Goal: Task Accomplishment & Management: Complete application form

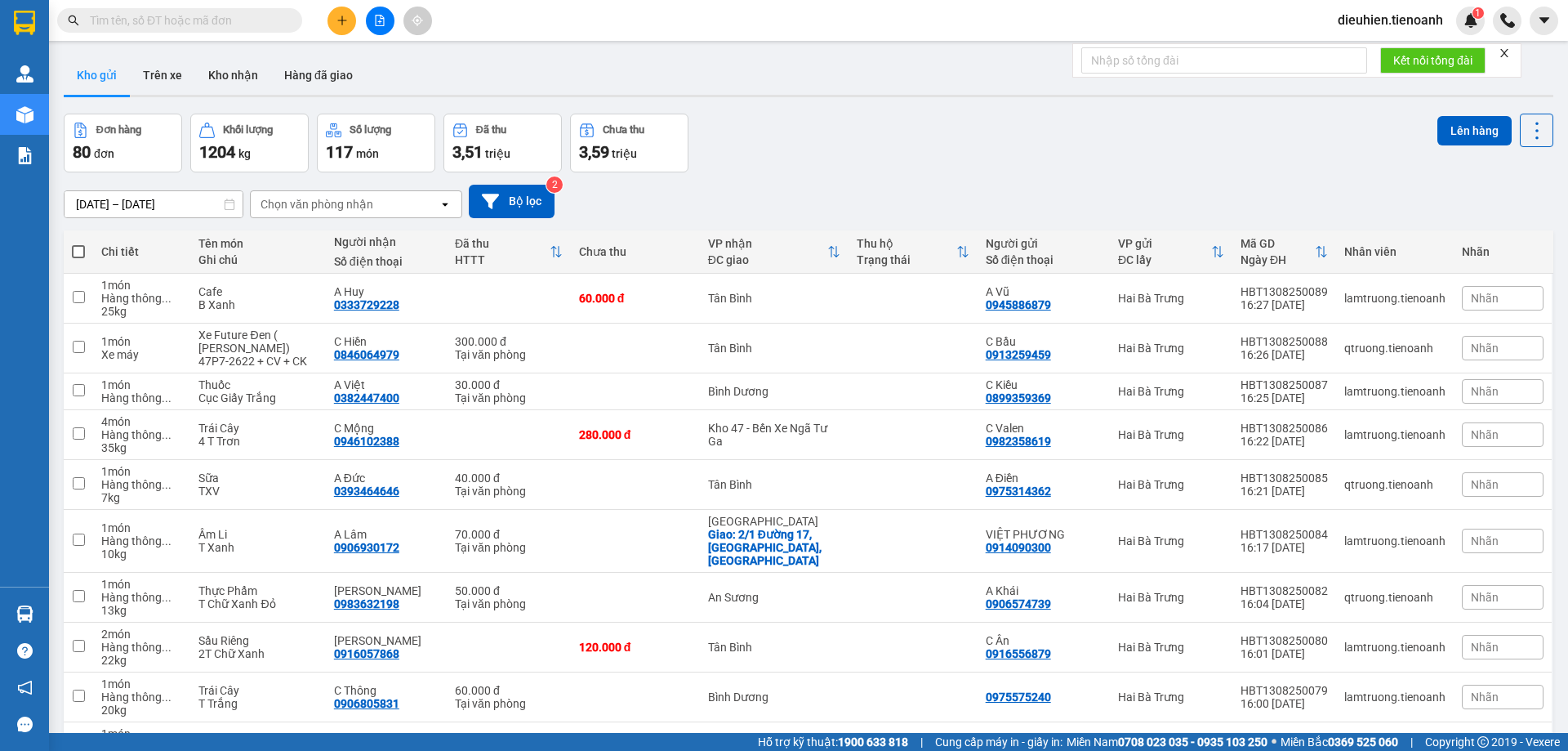
click at [190, 24] on input "text" at bounding box center [186, 20] width 193 height 18
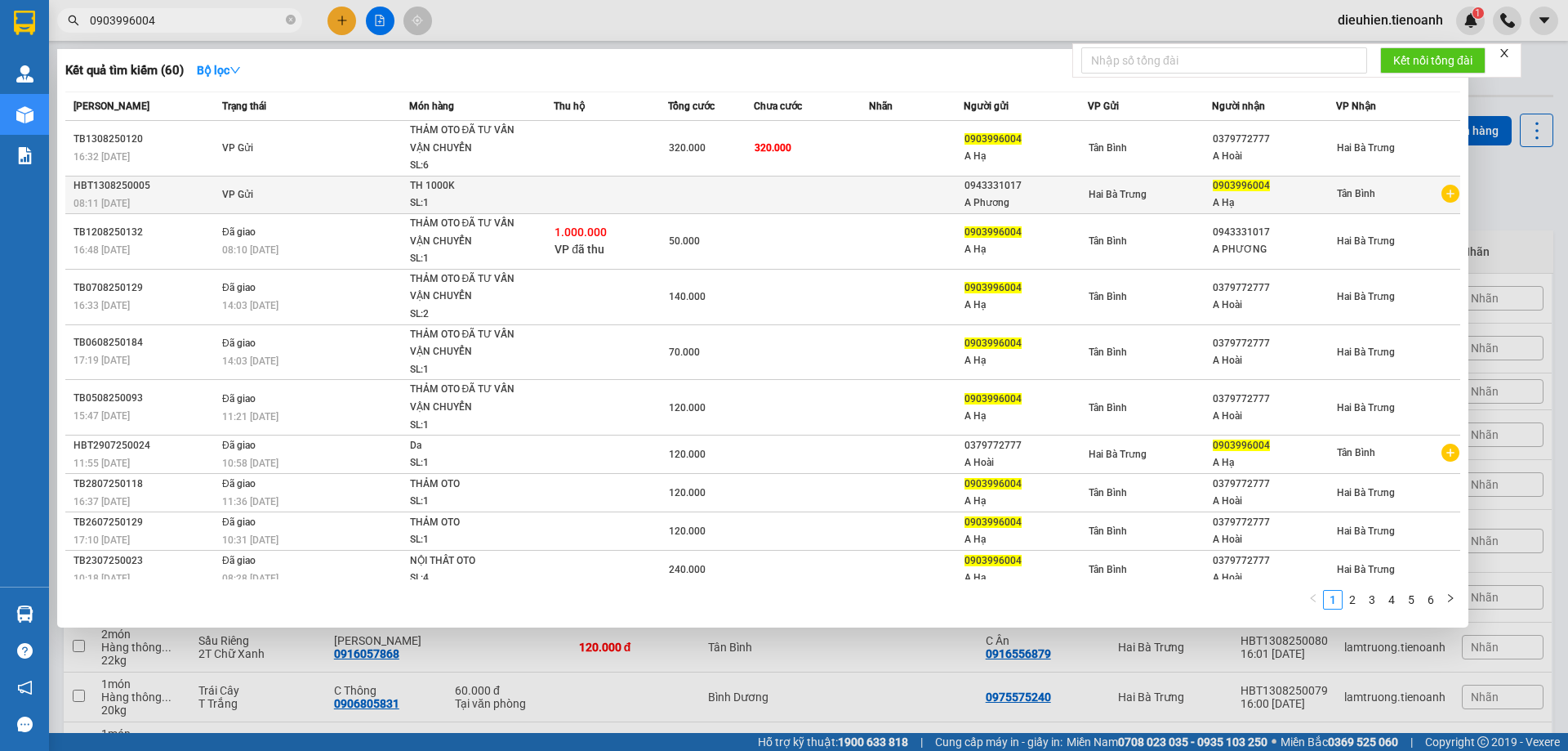
type input "0903996004"
click at [1029, 194] on div "0943331017" at bounding box center [1025, 185] width 122 height 17
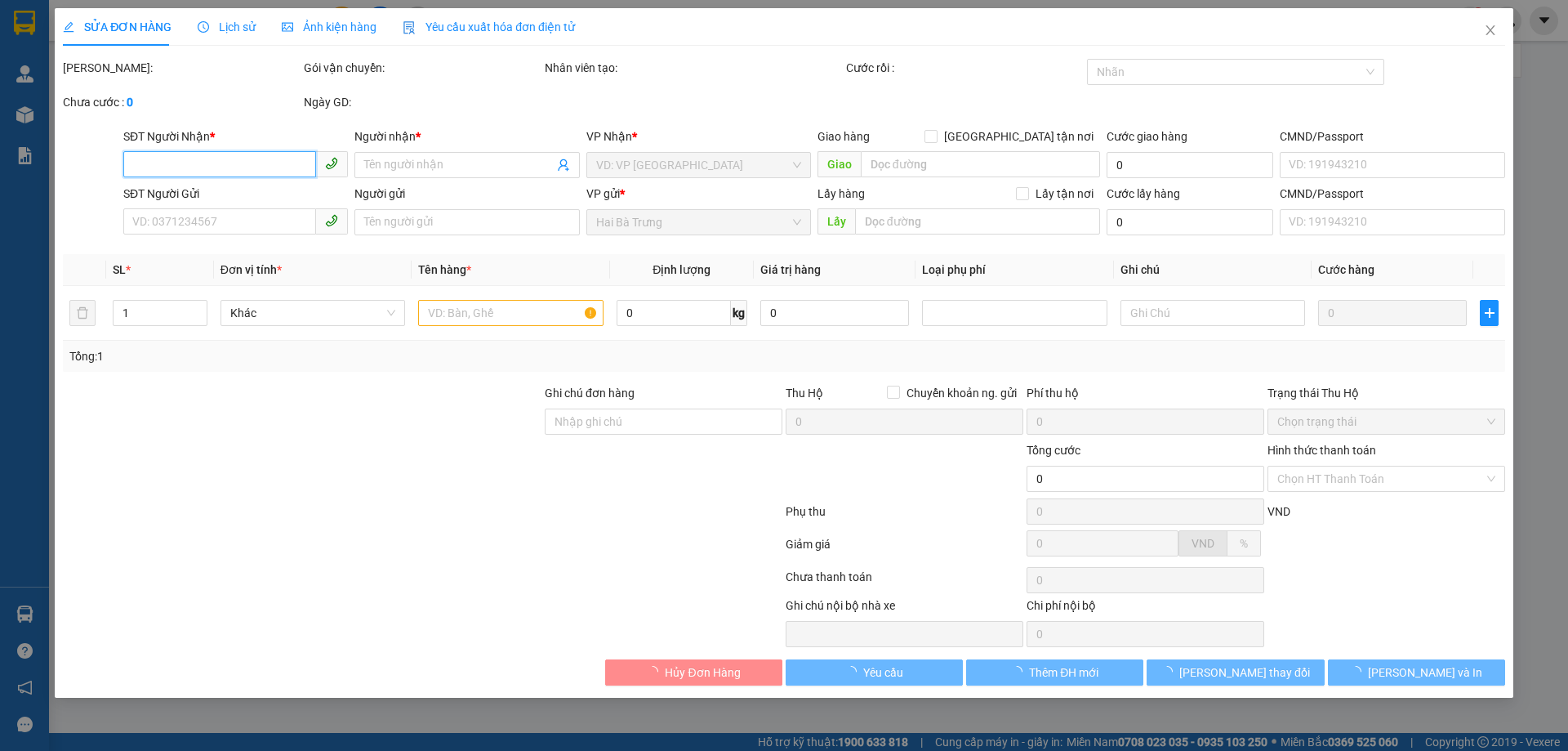
type input "0903996004"
type input "A Hạ"
type input "0943331017"
type input "A Phương"
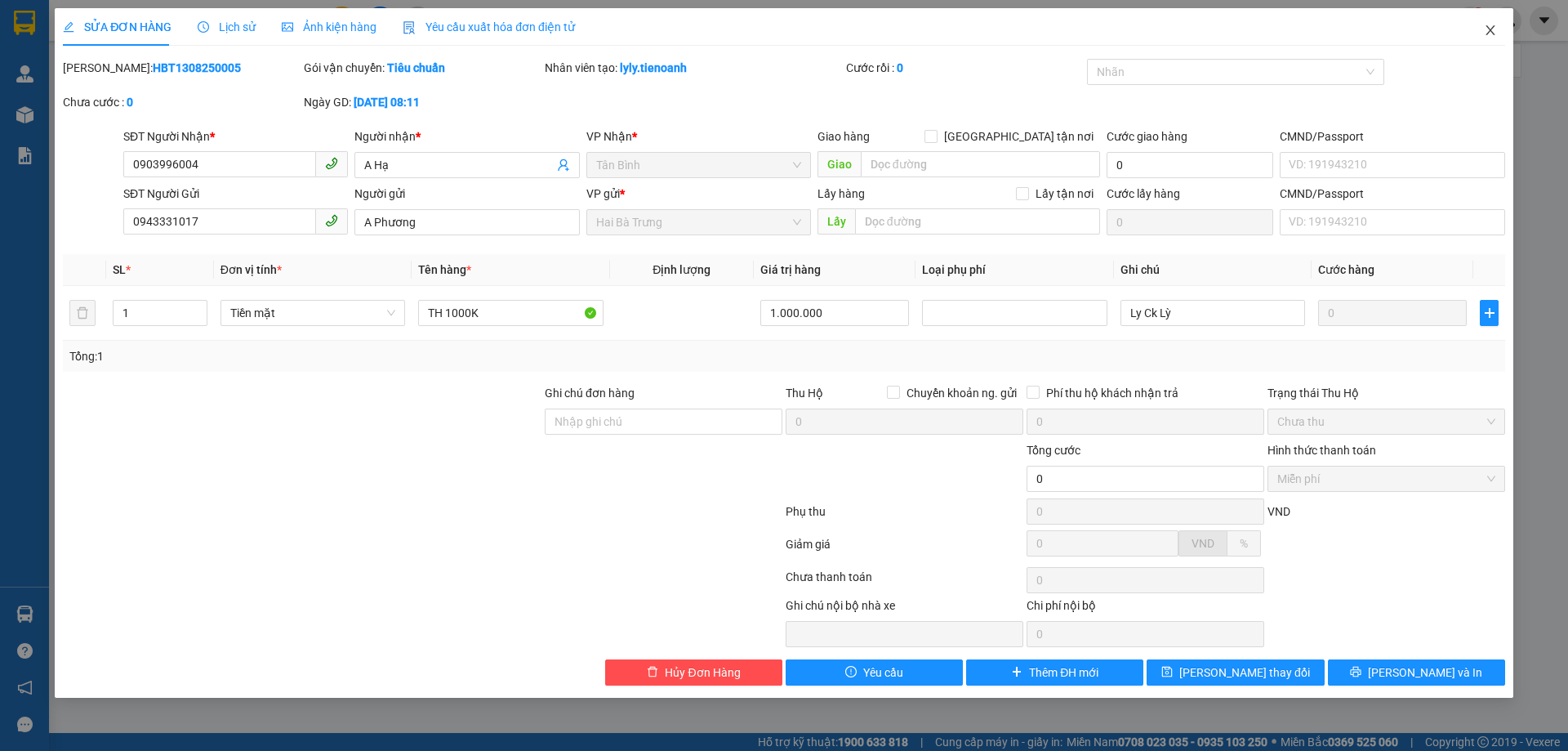
click at [1484, 35] on icon "close" at bounding box center [1491, 30] width 13 height 13
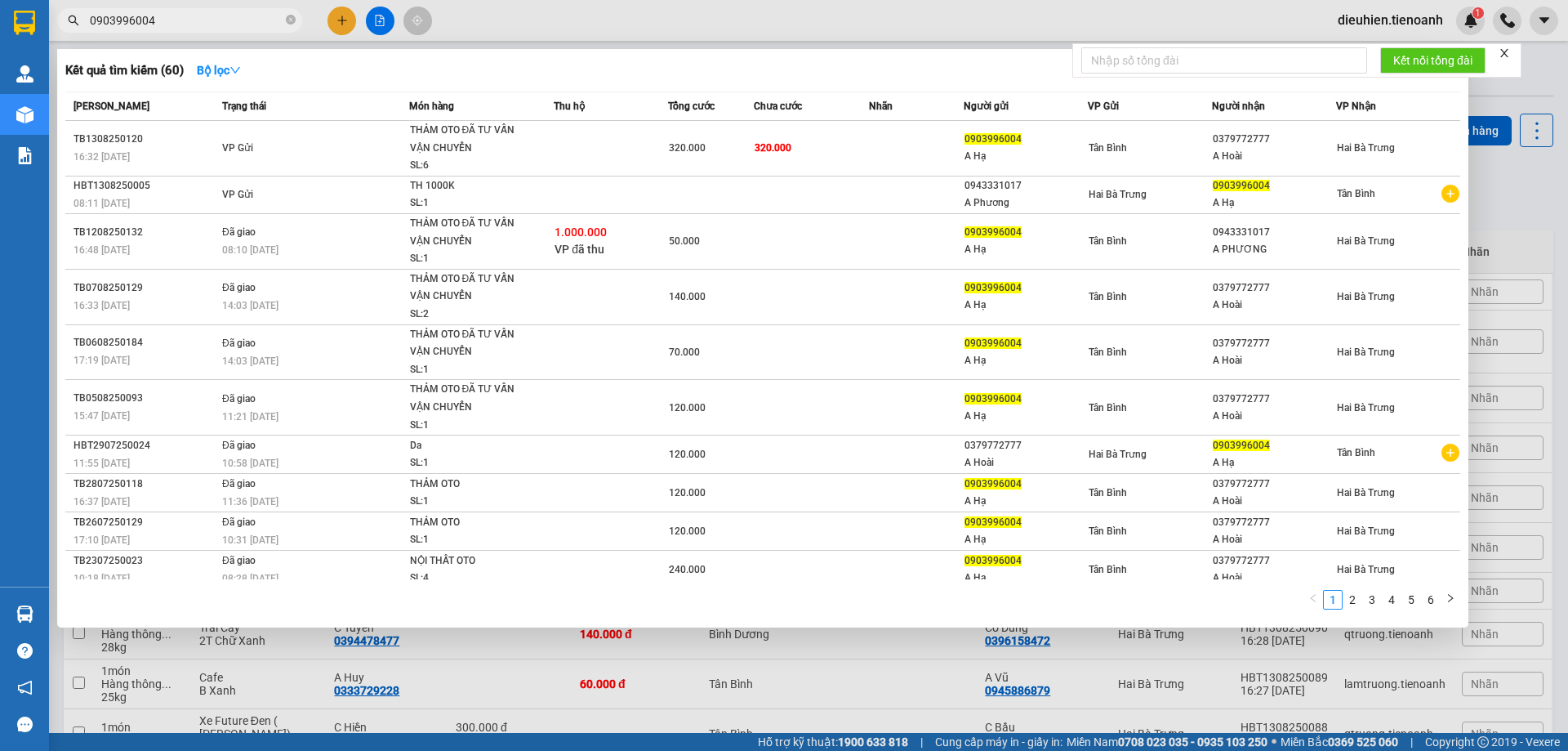
click at [167, 22] on input "0903996004" at bounding box center [186, 20] width 193 height 18
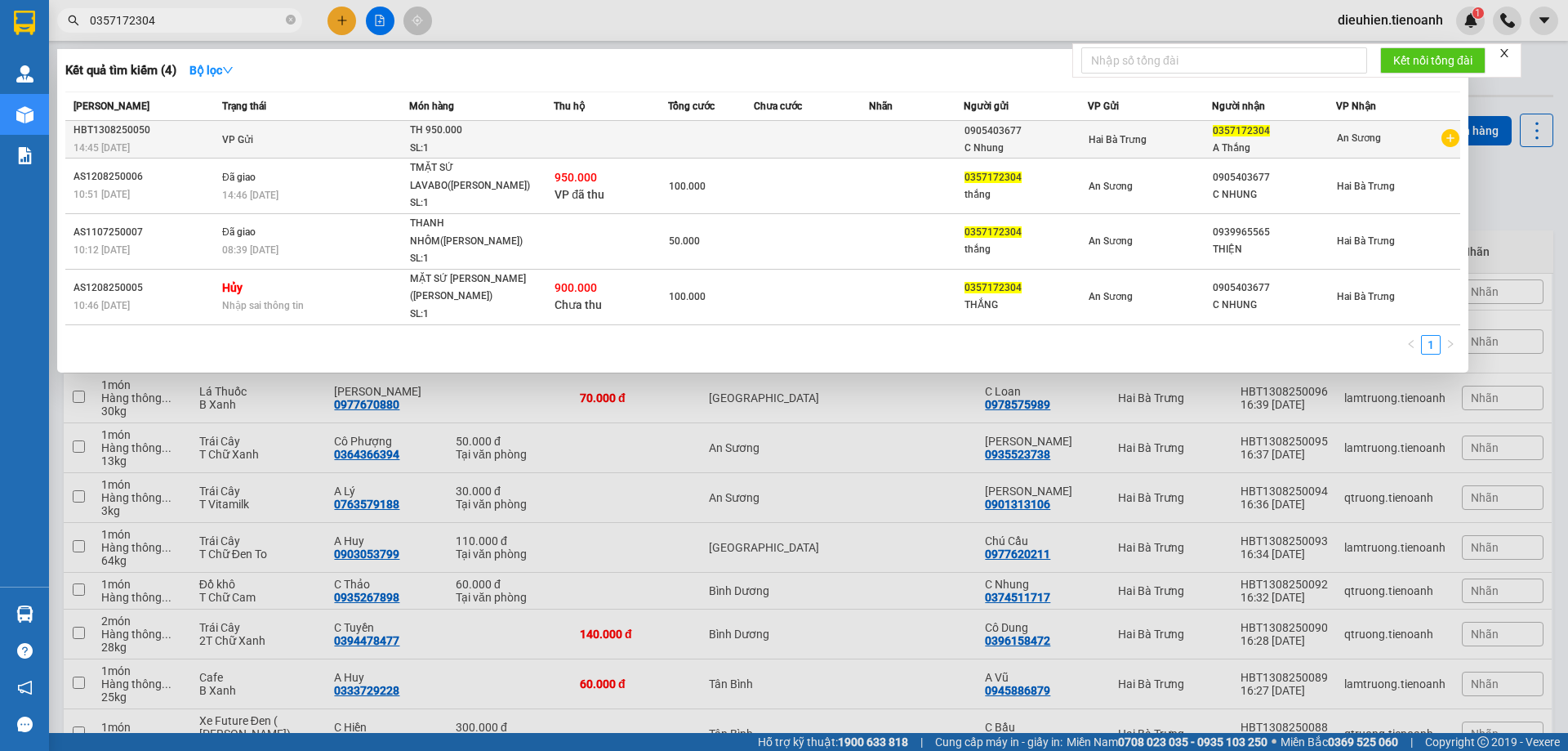
type input "0357172304"
click at [1100, 134] on span "Hai Bà Trưng" at bounding box center [1117, 139] width 58 height 11
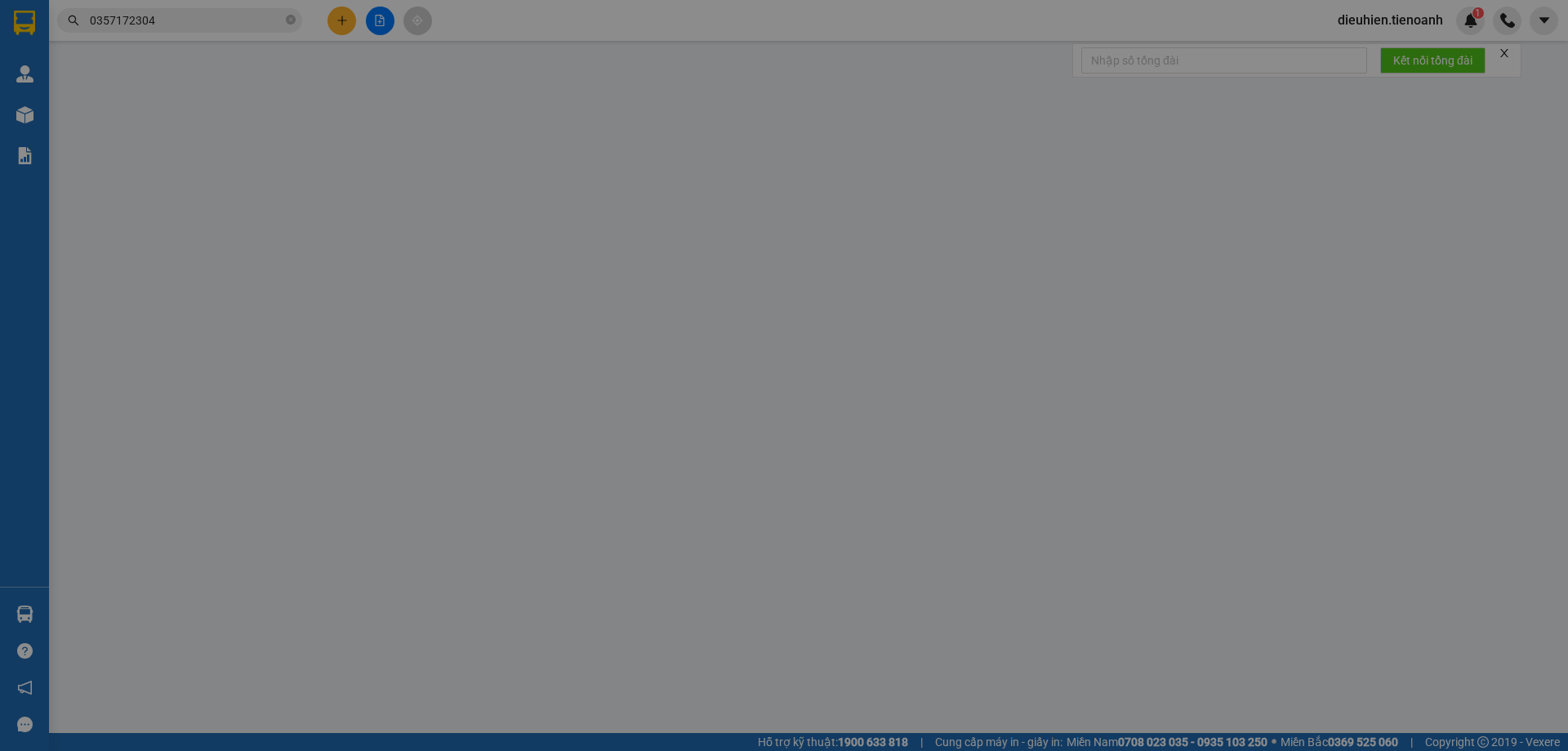
type input "0357172304"
type input "A Thắng"
type input "0905403677"
type input "C Nhung"
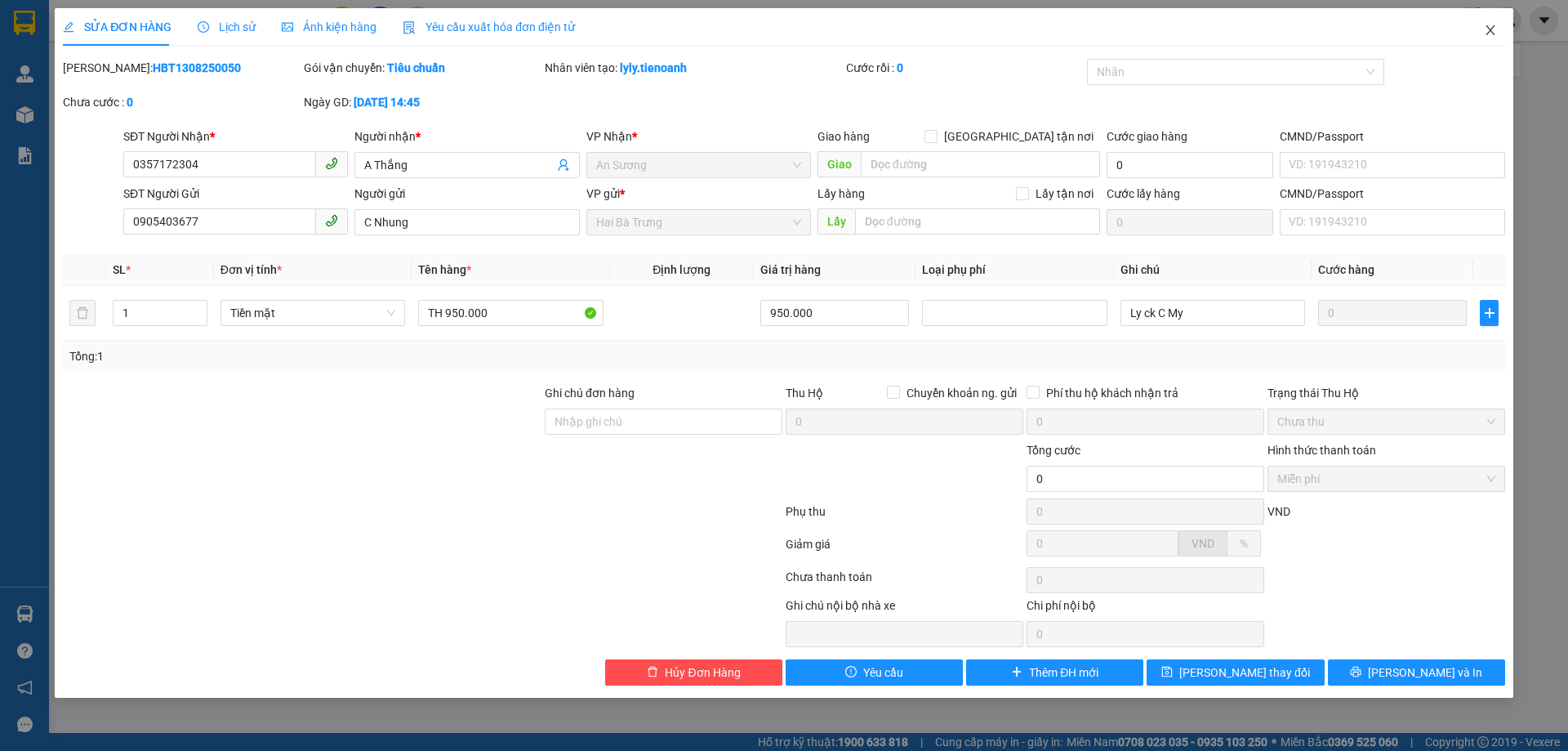
click at [1487, 29] on icon "close" at bounding box center [1491, 30] width 13 height 13
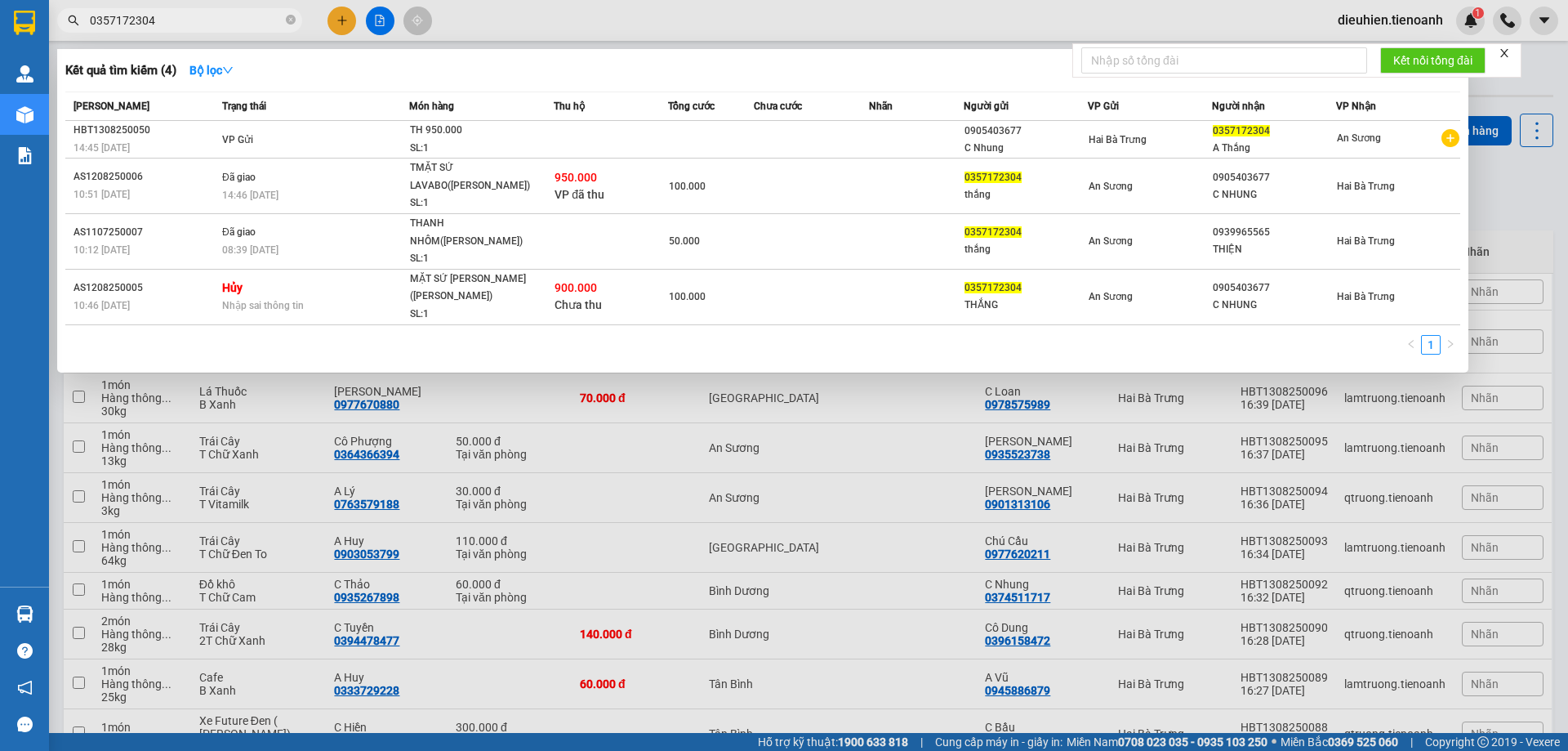
click at [219, 17] on input "0357172304" at bounding box center [186, 20] width 193 height 18
click at [213, 28] on input "0357172304" at bounding box center [186, 20] width 193 height 18
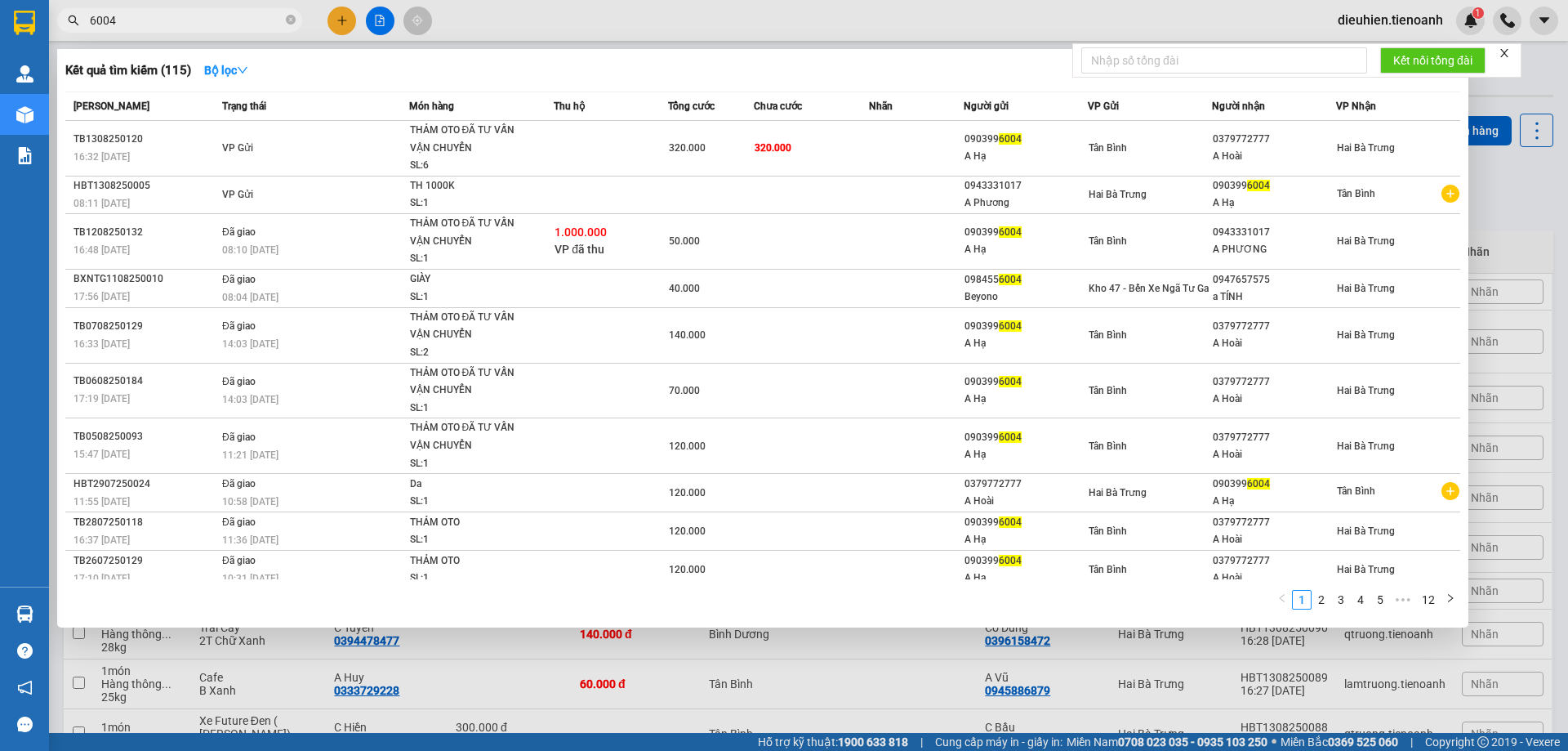
type input "6004"
click at [1504, 62] on form "Kết nối tổng đài" at bounding box center [1297, 60] width 450 height 34
click at [1504, 58] on icon "close" at bounding box center [1504, 53] width 11 height 11
